Goal: Transaction & Acquisition: Download file/media

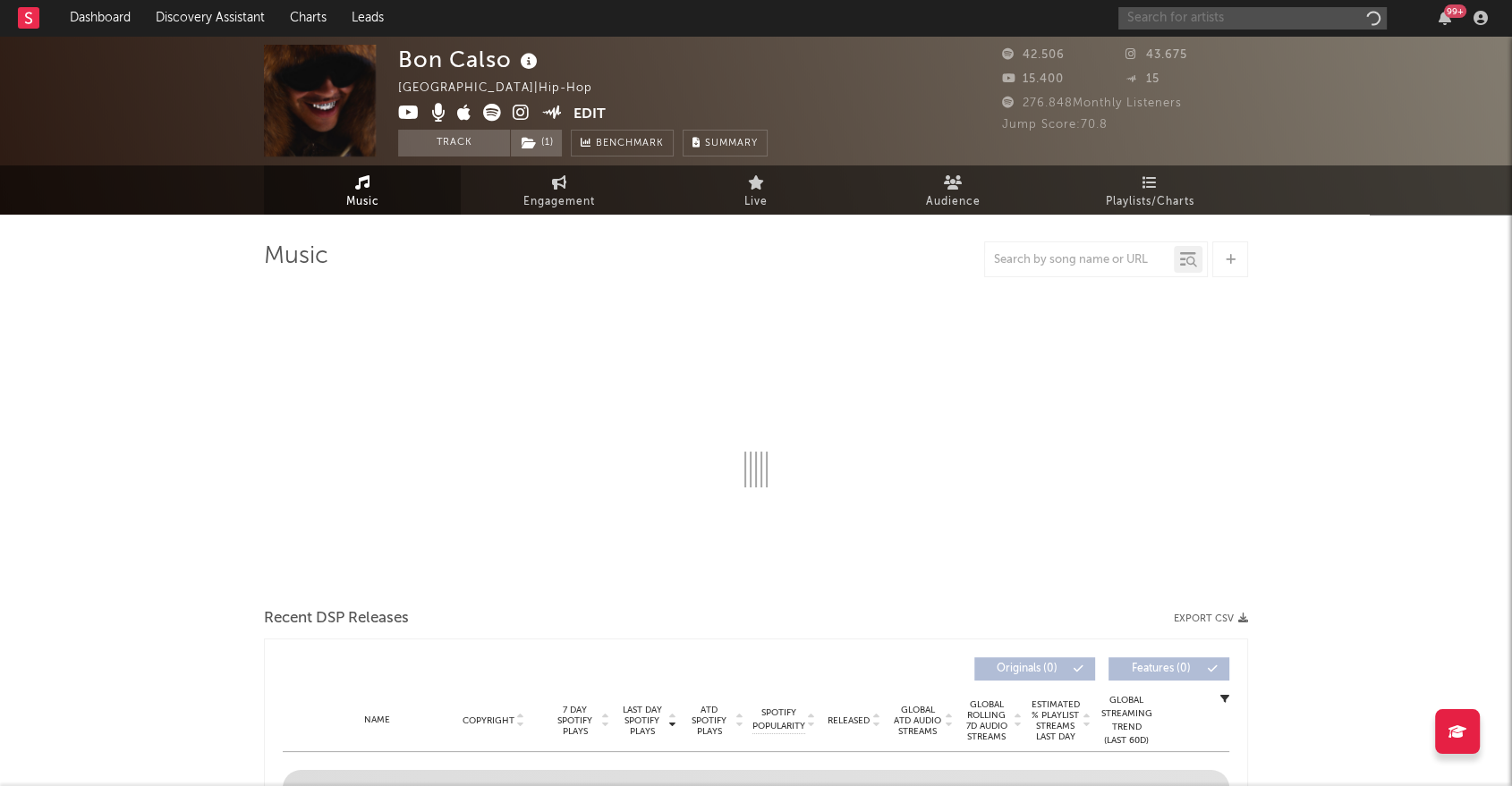
click at [1209, 18] on input "text" at bounding box center [1252, 18] width 268 height 23
select select "6m"
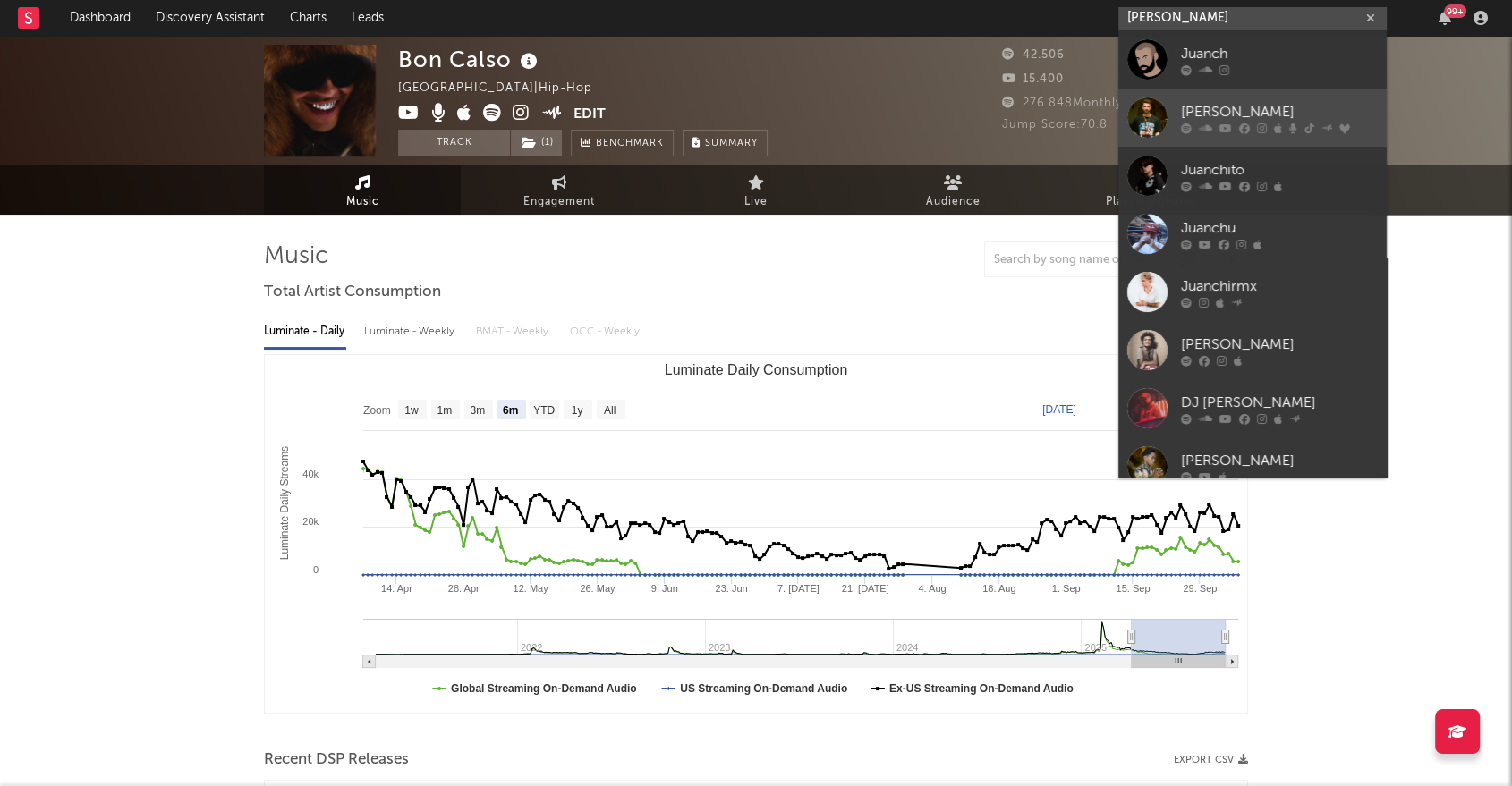
type input "[PERSON_NAME]"
click at [1241, 118] on div "[PERSON_NAME]" at bounding box center [1280, 112] width 197 height 22
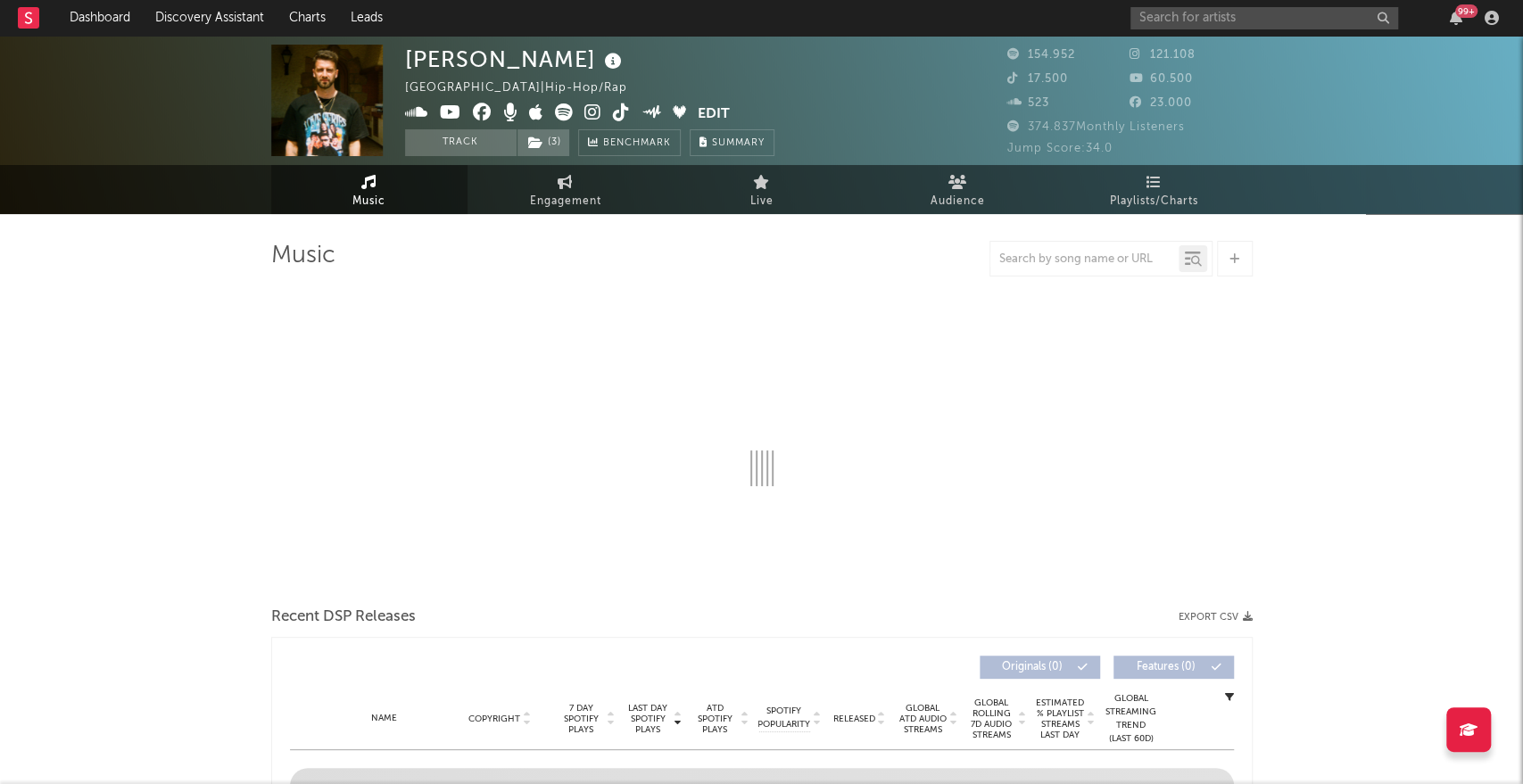
select select "6m"
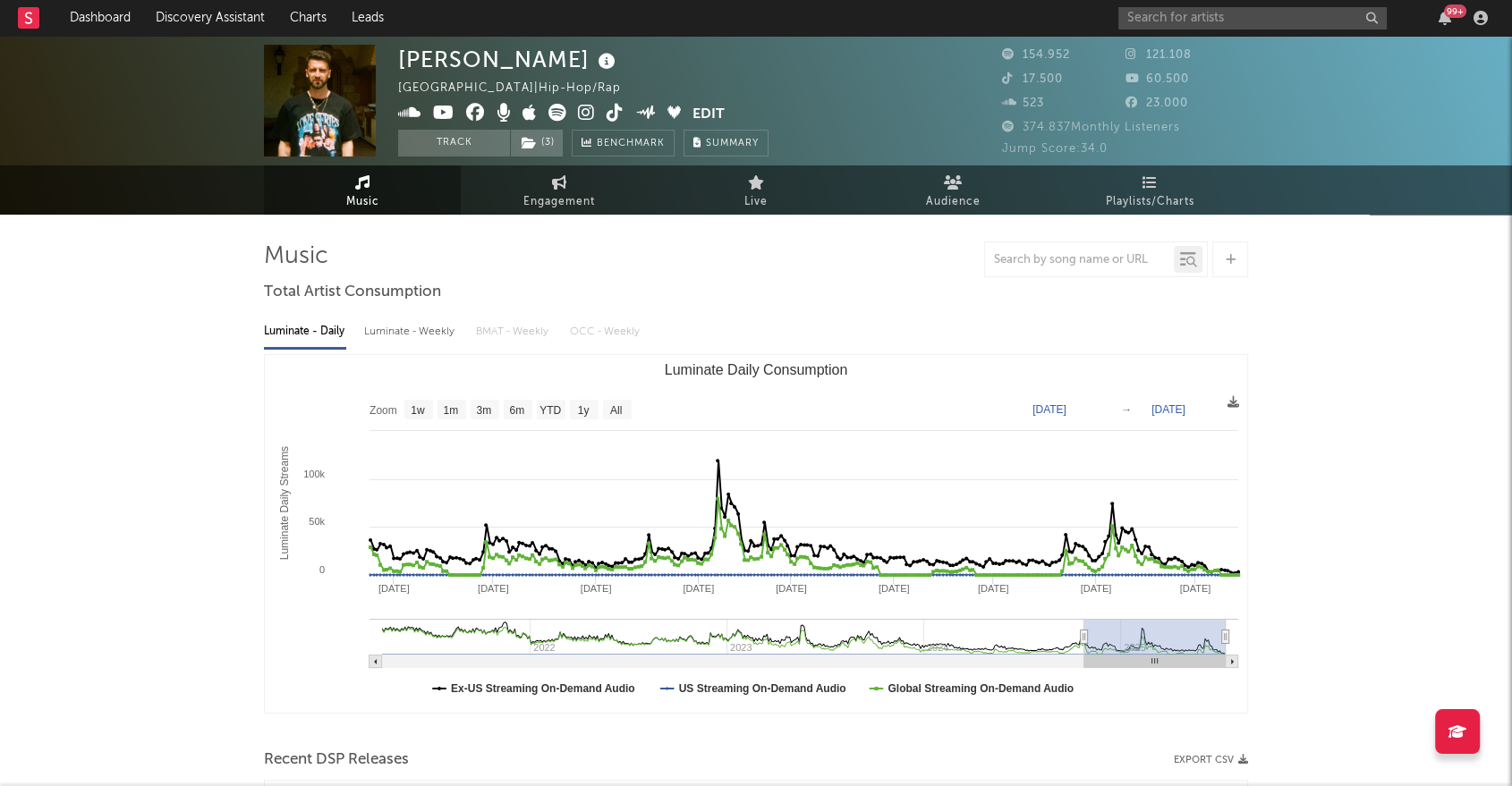
type input "[DATE]"
drag, startPoint x: 1001, startPoint y: 631, endPoint x: 1086, endPoint y: 632, distance: 85.0
click at [1086, 632] on icon "Luminate Daily Consumption" at bounding box center [1086, 637] width 7 height 14
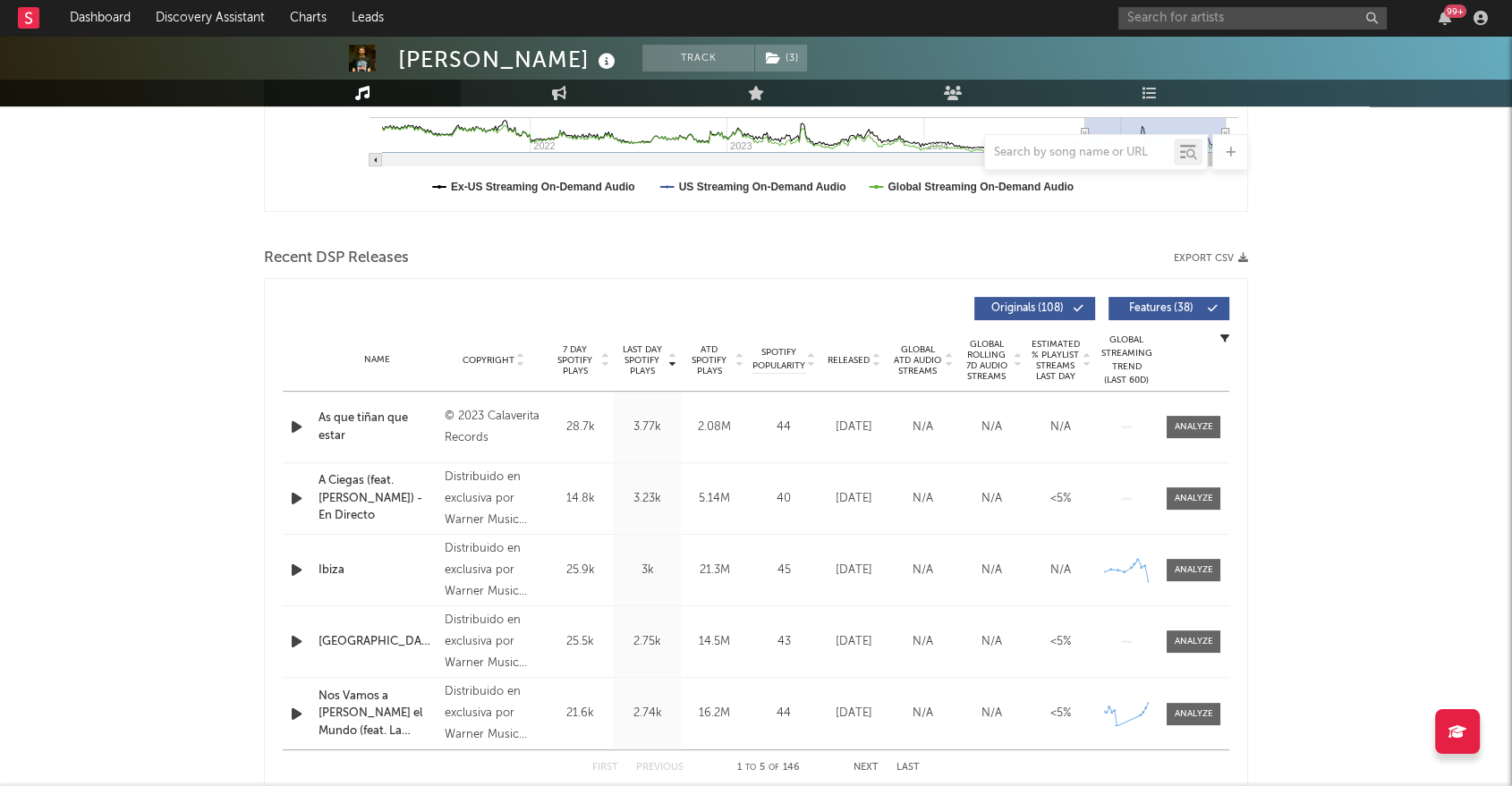
scroll to position [397, 0]
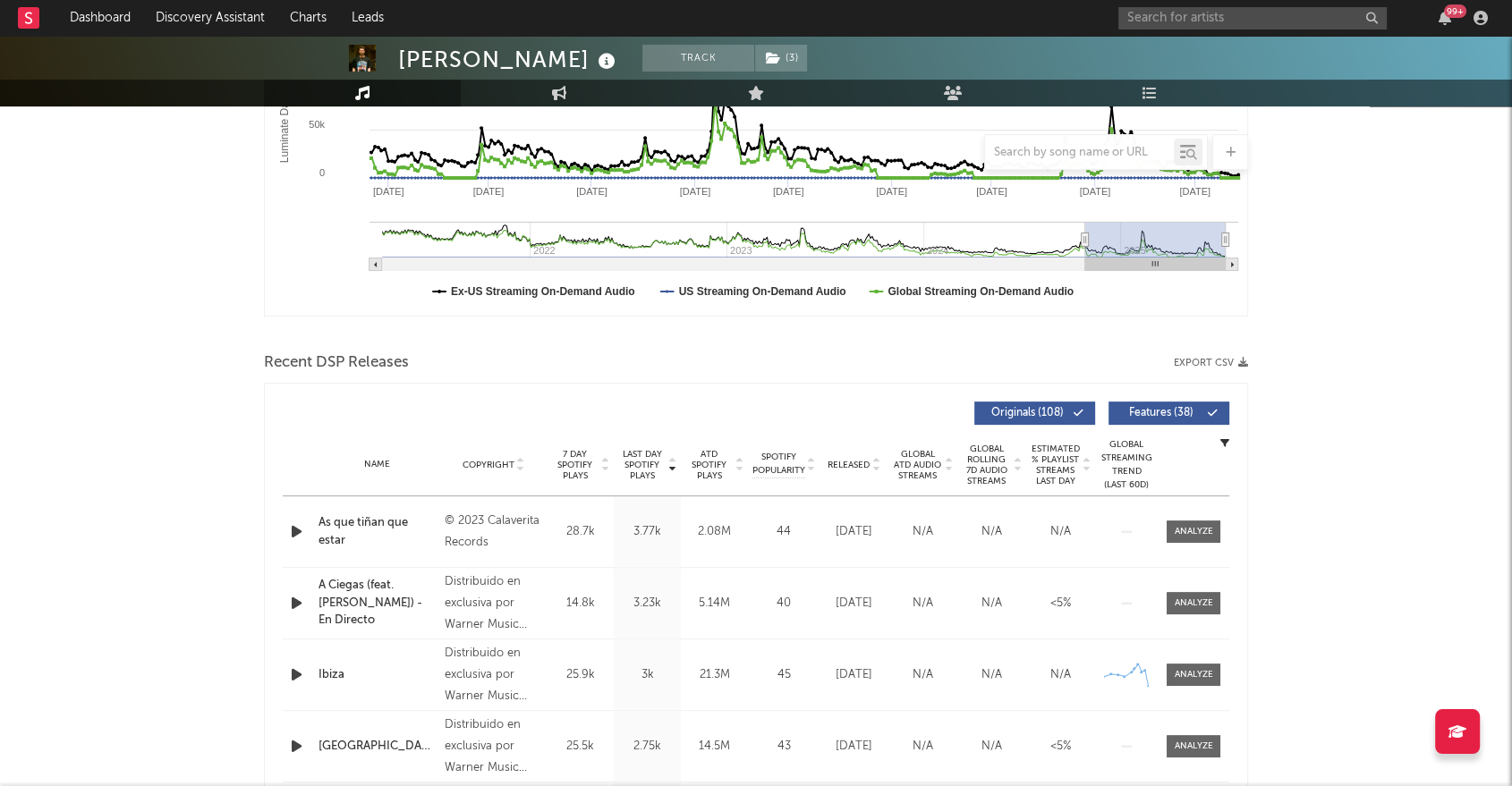
click at [1235, 361] on button "Export CSV" at bounding box center [1211, 364] width 74 height 11
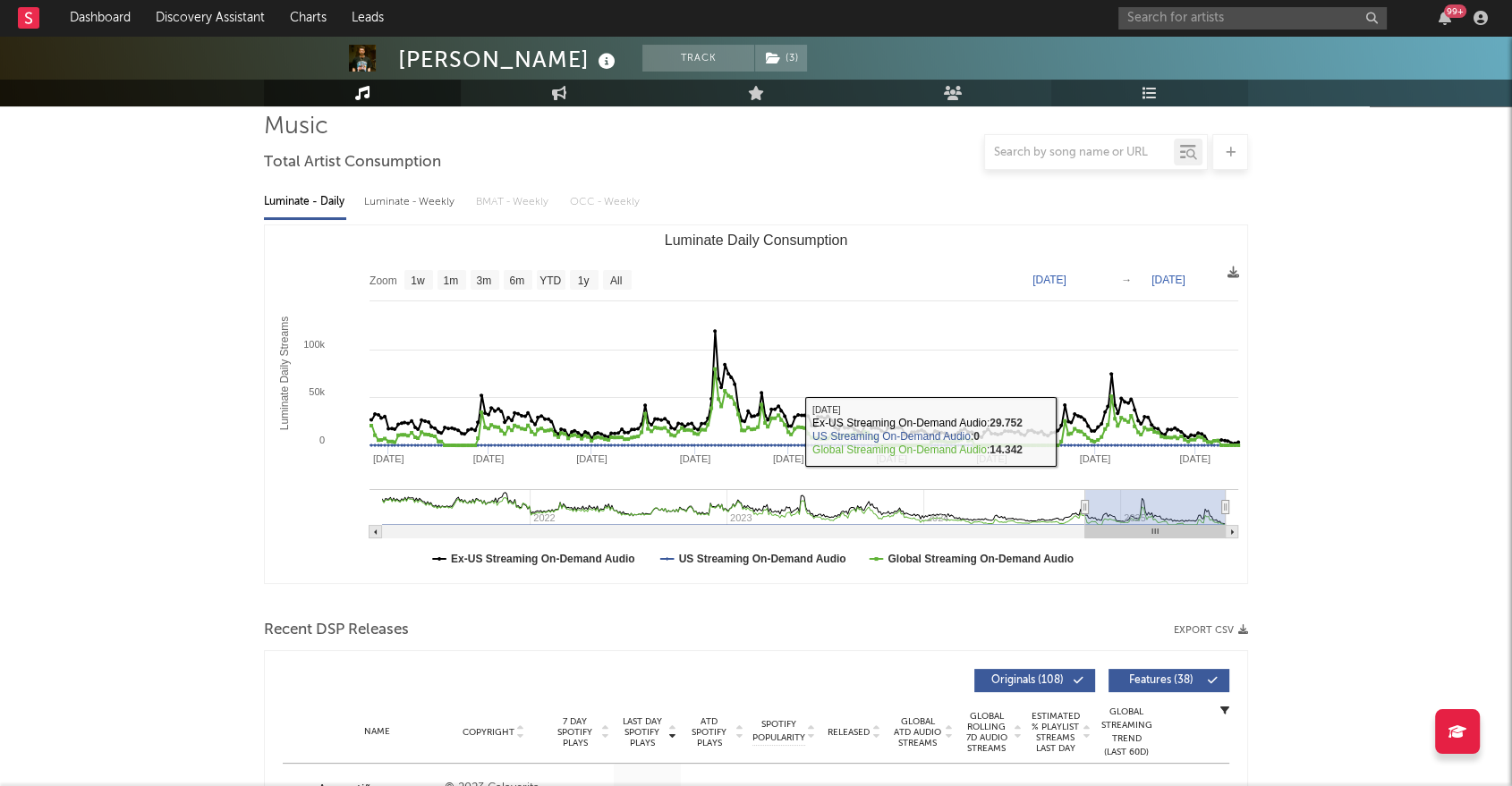
scroll to position [0, 0]
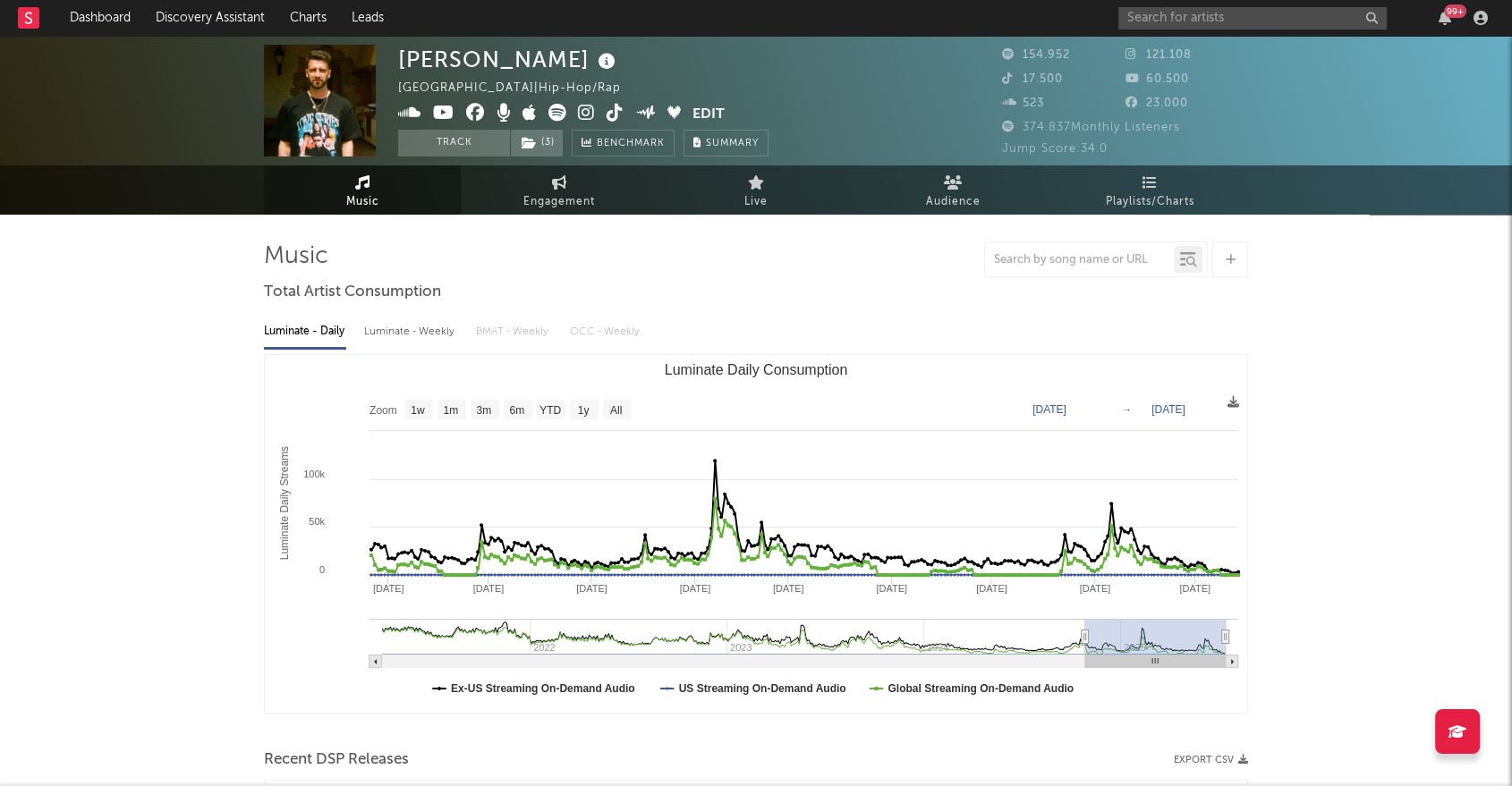
click at [445, 115] on icon at bounding box center [444, 113] width 22 height 18
